Goal: Share content

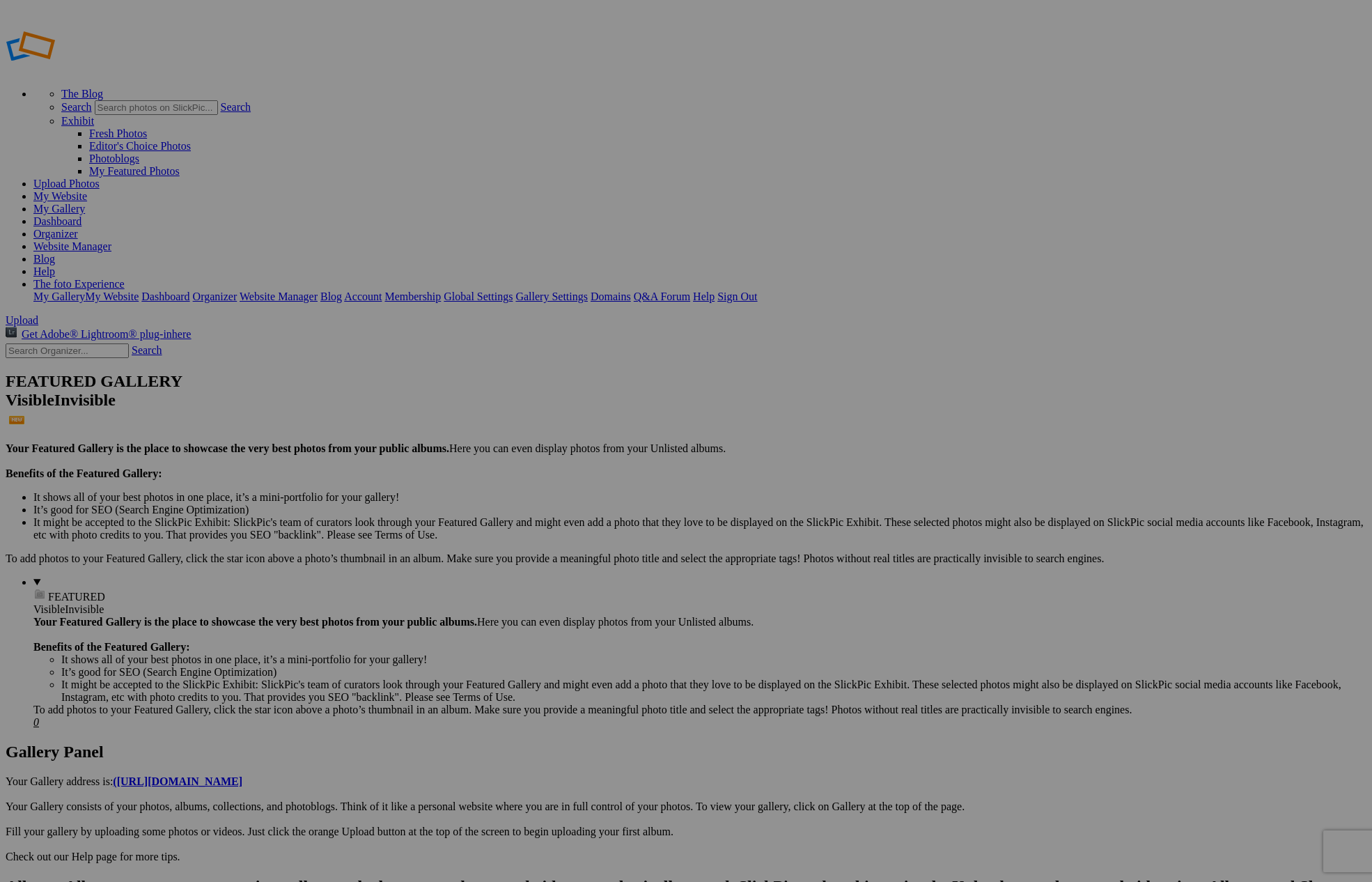
type input "[DATE] OM Virtual Night Sky Workshop"
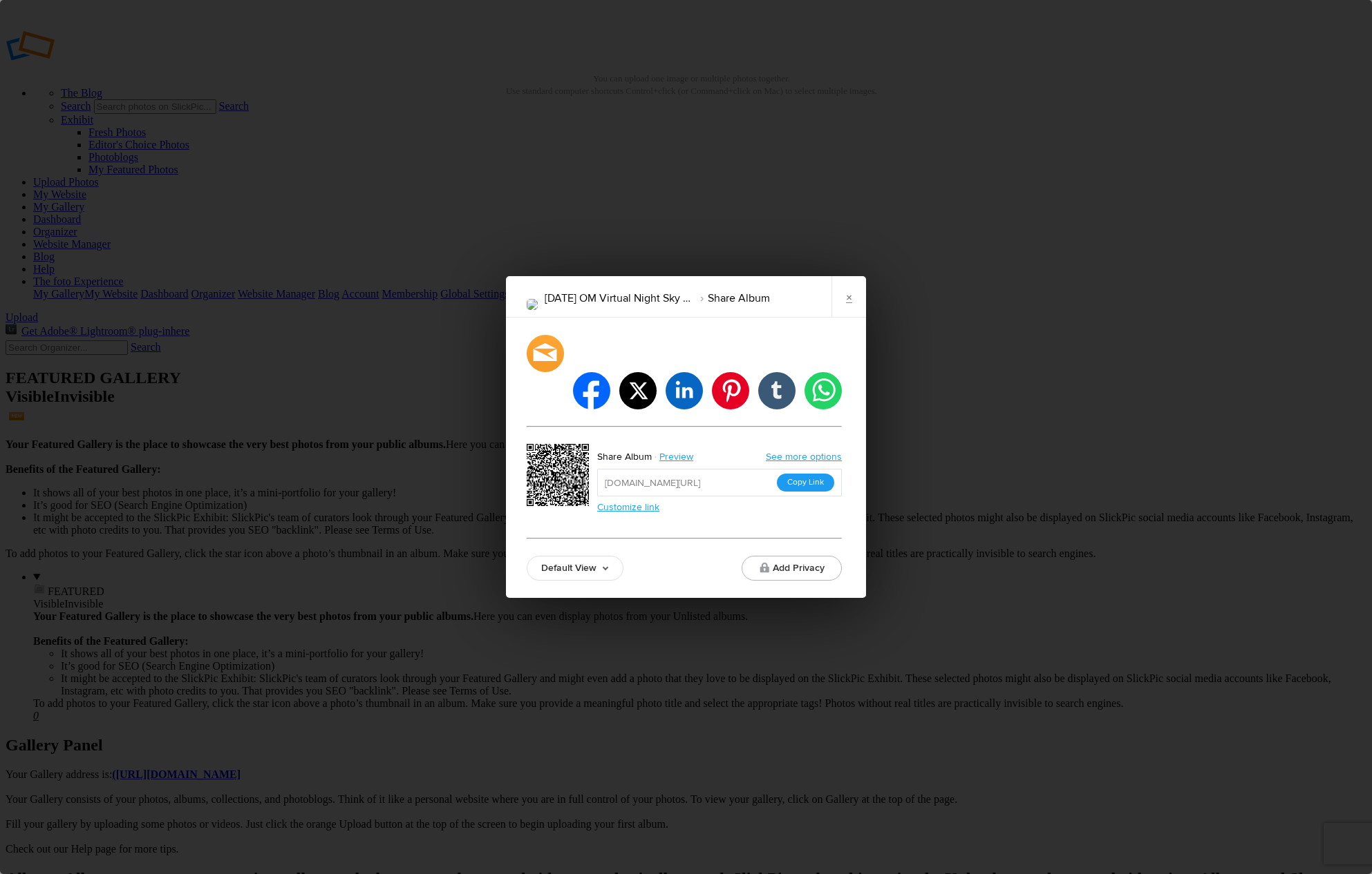
click at [793, 473] on button "Copy Link" at bounding box center [805, 482] width 57 height 18
click at [1281, 434] on div "2025 August OM Virtual Night Sky Workshop Share Album × facebook twitter linked…" at bounding box center [686, 437] width 1372 height 874
click at [843, 312] on link "×" at bounding box center [849, 297] width 34 height 41
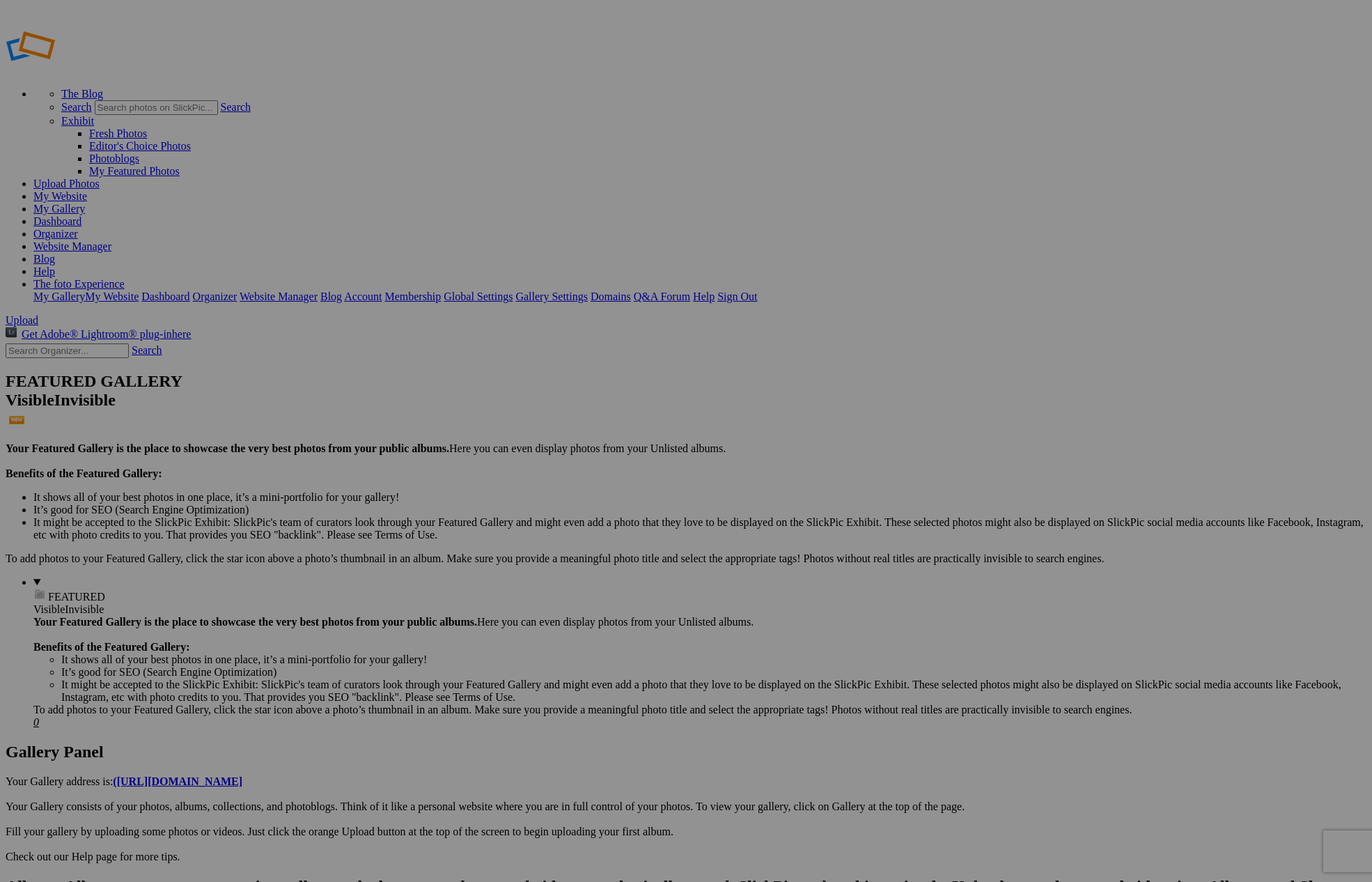
type input "[DATE] OM Virtual Night Sky Workshop"
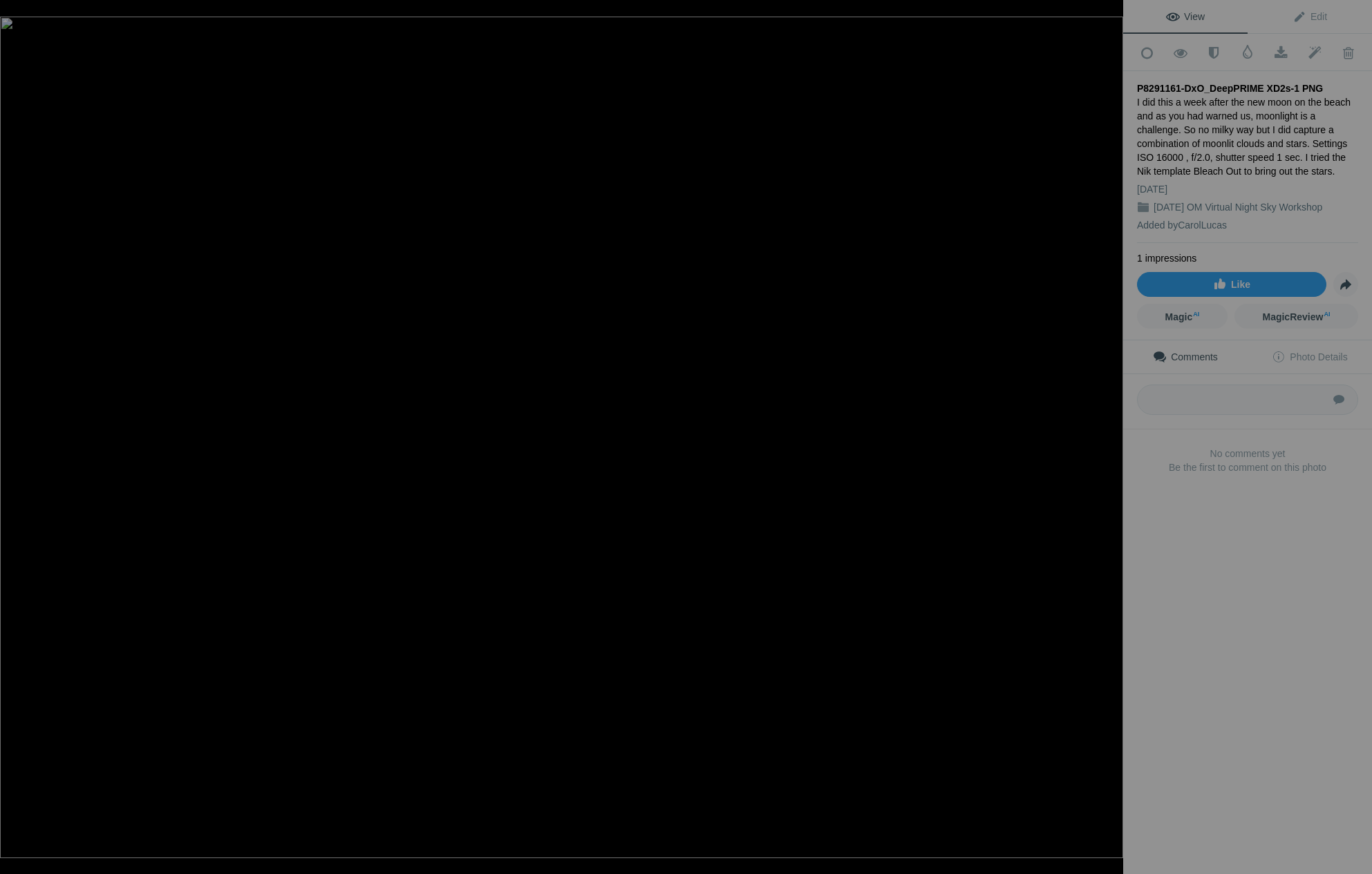
click at [590, 496] on img at bounding box center [561, 437] width 1123 height 841
click at [590, 496] on img at bounding box center [529, 372] width 2352 height 1763
click at [1112, 16] on div at bounding box center [1107, 15] width 30 height 30
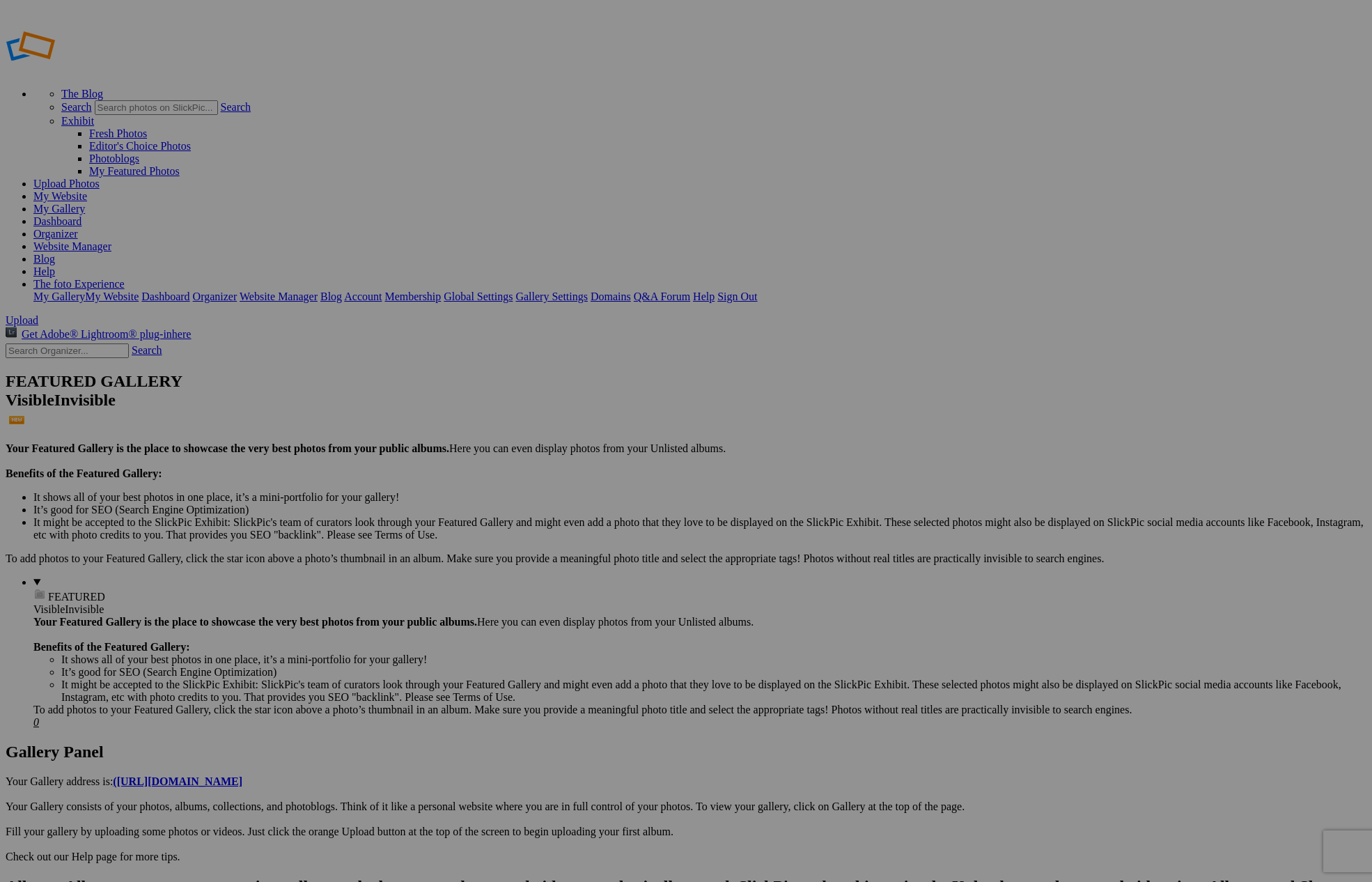
type input "[DATE] OM Virtual Night Sky Workshop"
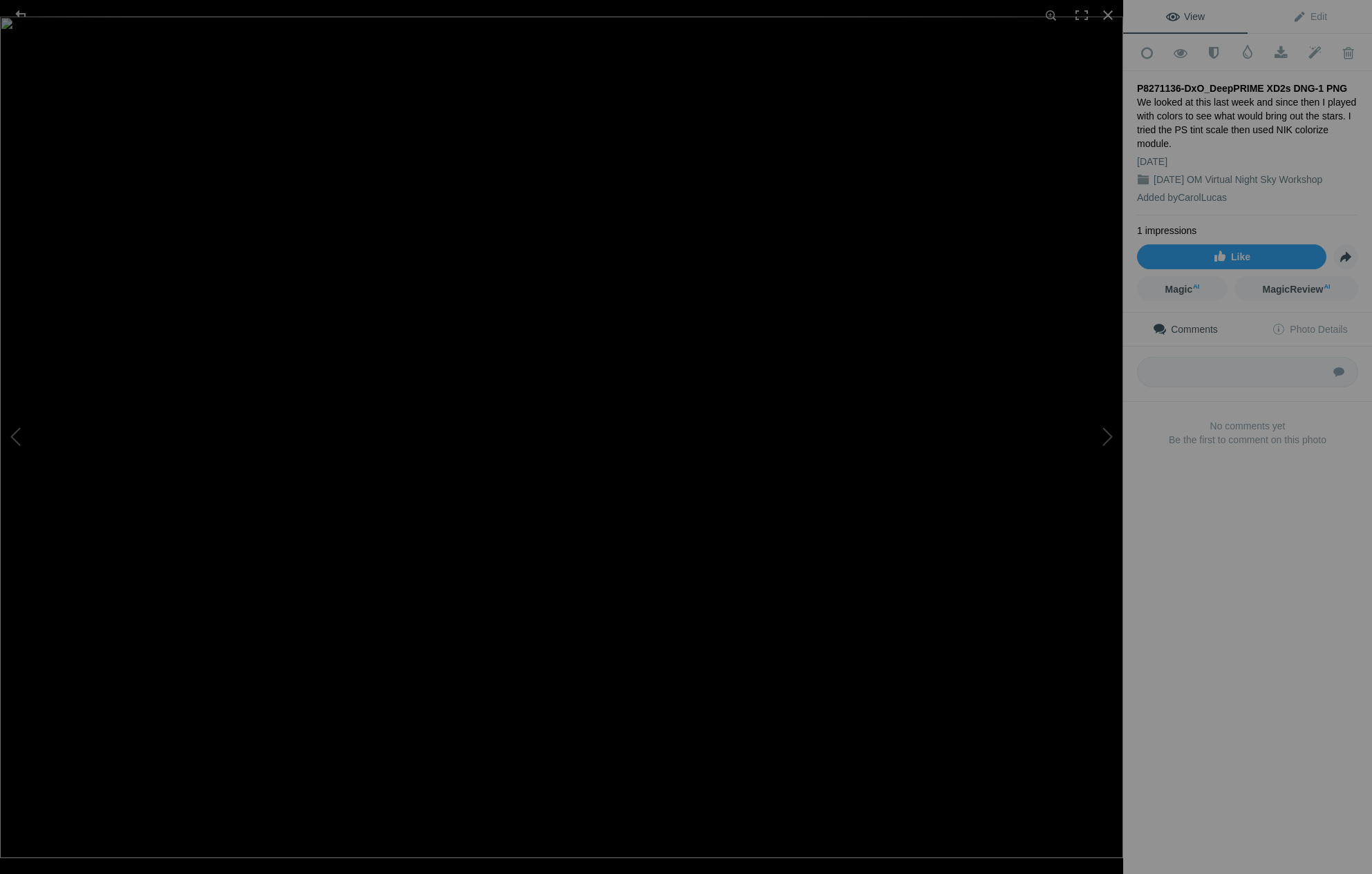
click at [592, 649] on img at bounding box center [561, 437] width 1123 height 841
click at [197, 514] on img at bounding box center [528, 206] width 2352 height 1763
click at [385, 616] on img at bounding box center [561, 437] width 1123 height 841
click at [385, 616] on img at bounding box center [754, 241] width 2352 height 1763
click at [963, 435] on img at bounding box center [561, 437] width 1123 height 841
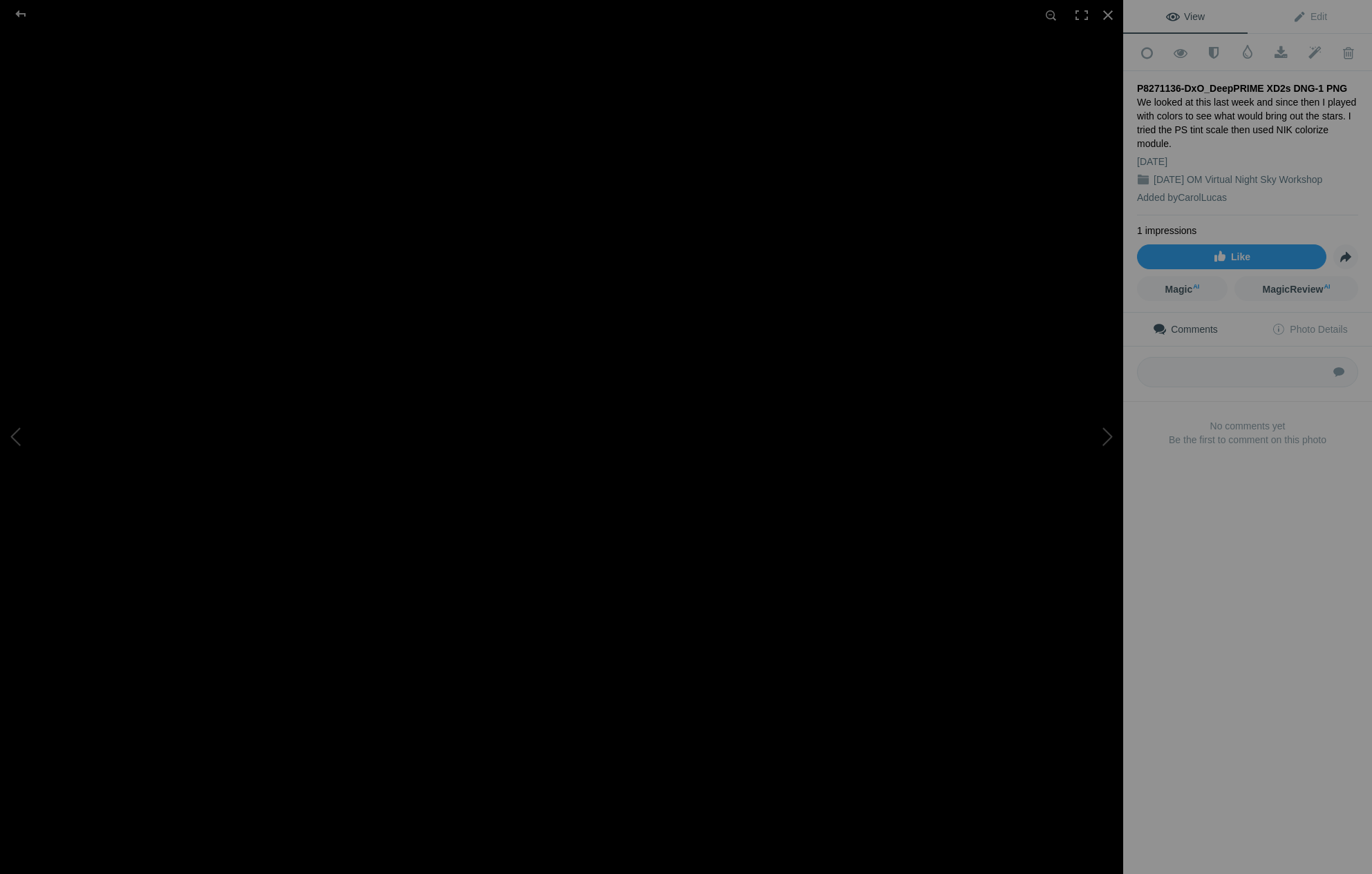
click at [625, 205] on img at bounding box center [120, 440] width 2352 height 1763
click at [349, 127] on img at bounding box center [561, 437] width 1123 height 841
click at [349, 127] on img at bounding box center [793, 776] width 2352 height 1763
click at [1107, 16] on div at bounding box center [1107, 15] width 30 height 30
